Goal: Transaction & Acquisition: Purchase product/service

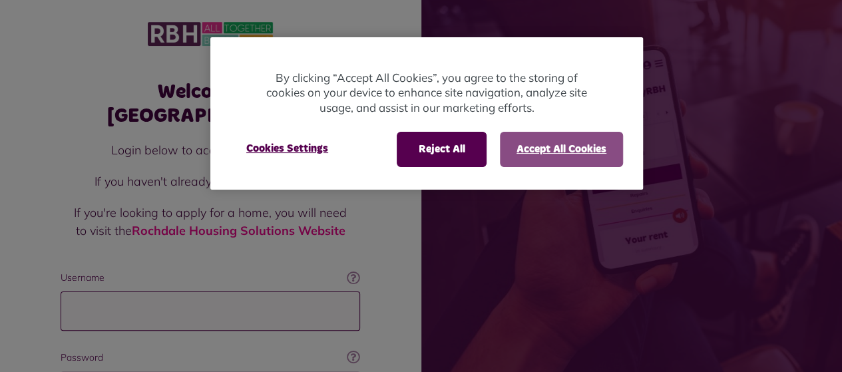
type input "**********"
click at [565, 142] on button "Accept All Cookies" at bounding box center [561, 149] width 123 height 35
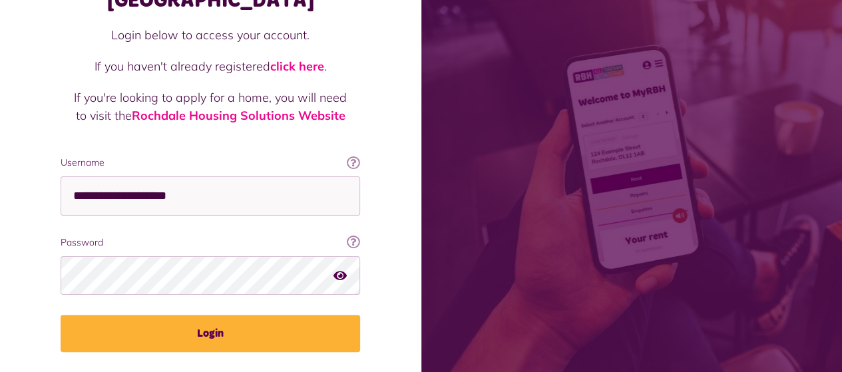
scroll to position [139, 0]
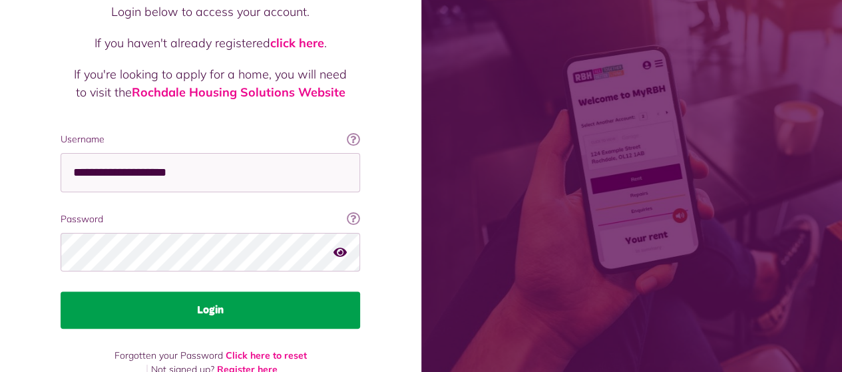
click at [241, 292] on button "Login" at bounding box center [211, 310] width 300 height 37
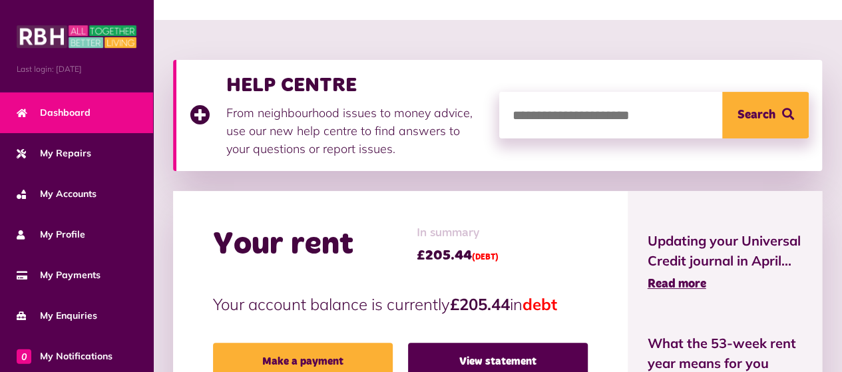
scroll to position [230, 0]
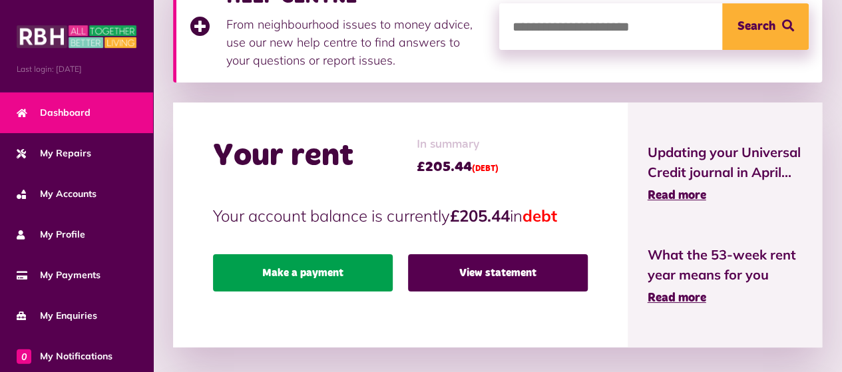
click at [324, 274] on link "Make a payment" at bounding box center [303, 272] width 180 height 37
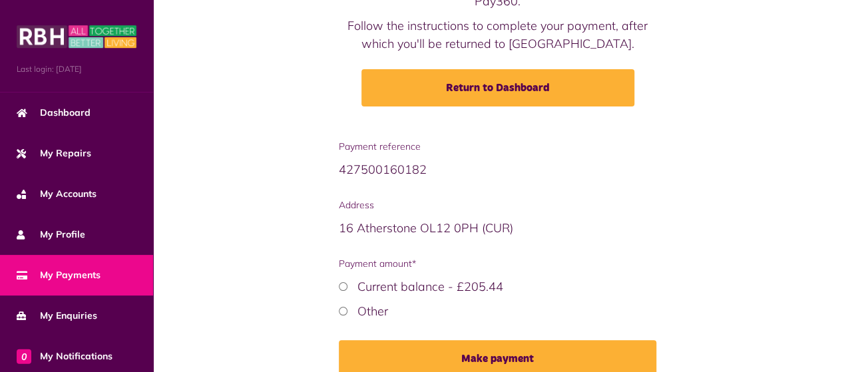
scroll to position [204, 0]
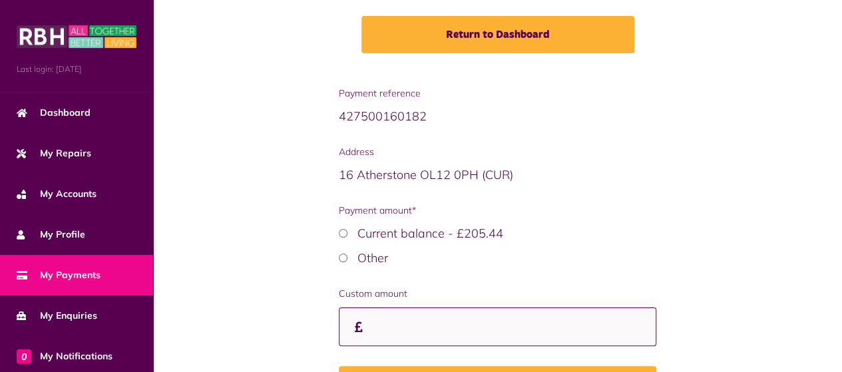
click at [376, 331] on input "Custom amount" at bounding box center [498, 327] width 318 height 39
type input "*"
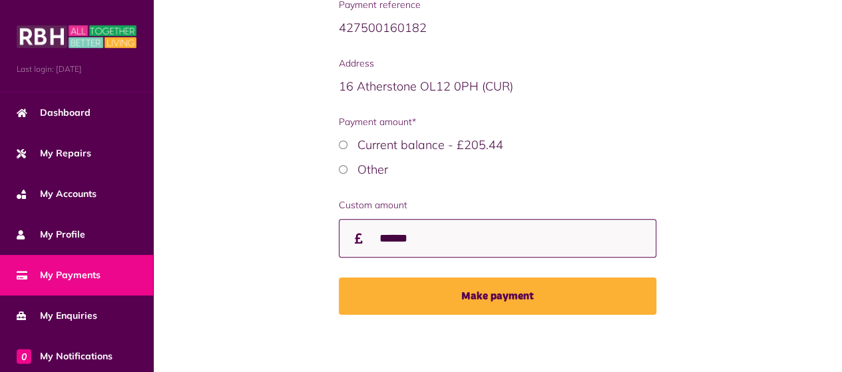
scroll to position [294, 0]
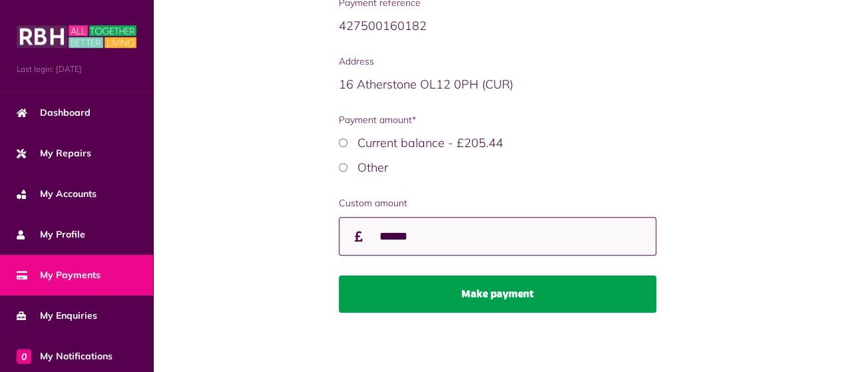
type input "******"
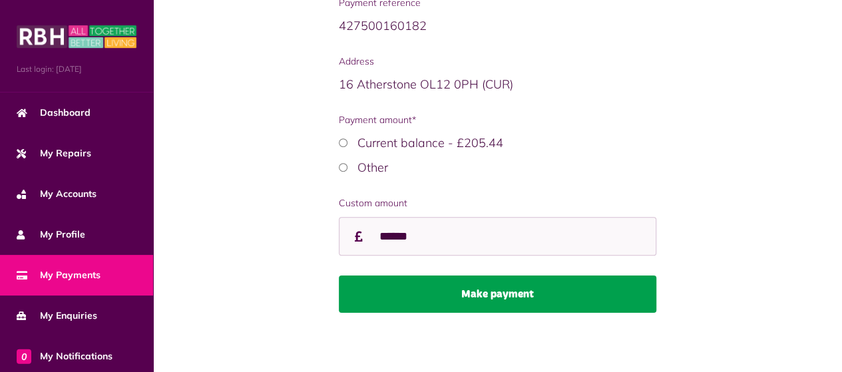
click at [511, 294] on button "Make payment" at bounding box center [498, 294] width 318 height 37
